Goal: Task Accomplishment & Management: Manage account settings

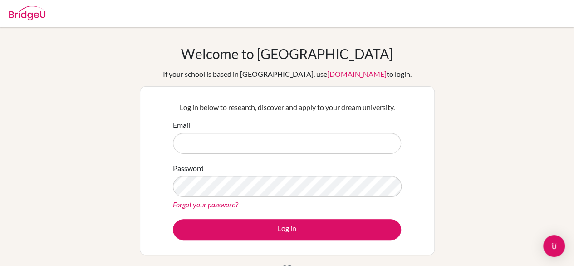
click at [198, 146] on input "Email" at bounding box center [287, 143] width 228 height 21
type input "[EMAIL_ADDRESS][DOMAIN_NAME]"
click at [191, 204] on link "Forgot your password?" at bounding box center [205, 204] width 65 height 9
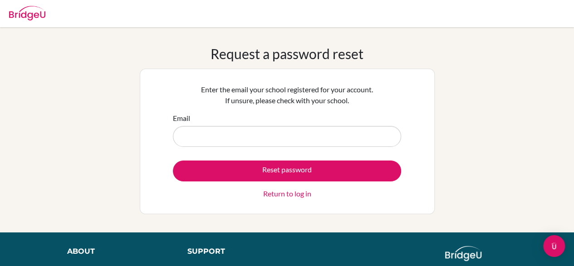
click at [195, 131] on input "Email" at bounding box center [287, 136] width 228 height 21
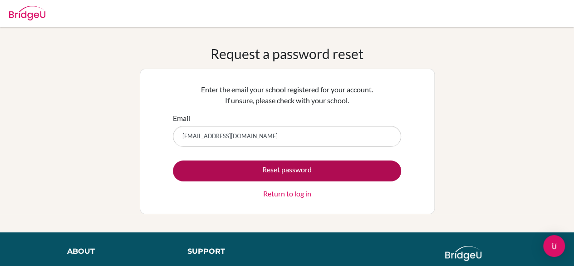
type input "college.counsellor@sanctamaria.co.in"
click at [202, 168] on button "Reset password" at bounding box center [287, 170] width 228 height 21
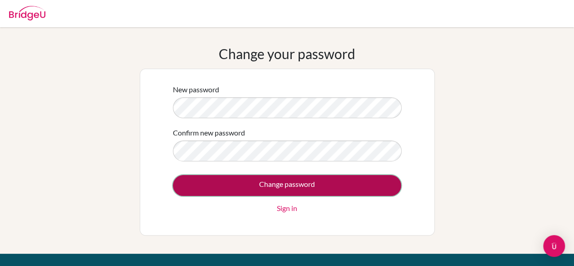
click at [202, 186] on input "Change password" at bounding box center [287, 185] width 228 height 21
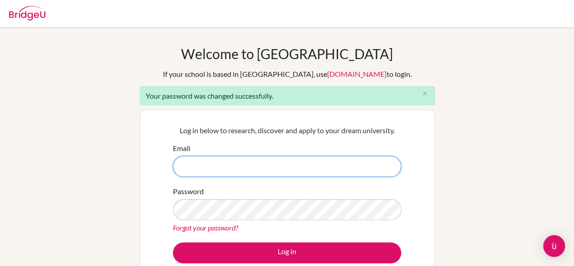
click at [194, 162] on input "Email" at bounding box center [287, 166] width 228 height 21
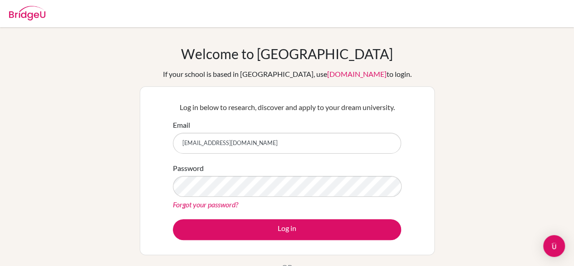
type input "[EMAIL_ADDRESS][DOMAIN_NAME]"
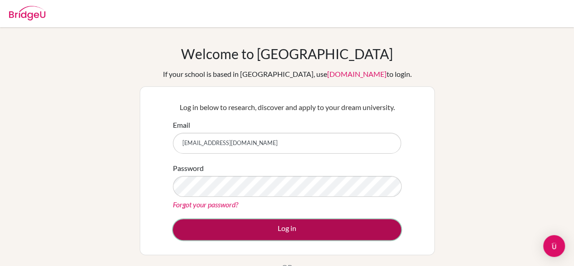
click at [371, 228] on button "Log in" at bounding box center [287, 229] width 228 height 21
click at [287, 231] on button "Log in" at bounding box center [287, 229] width 228 height 21
